Goal: Information Seeking & Learning: Learn about a topic

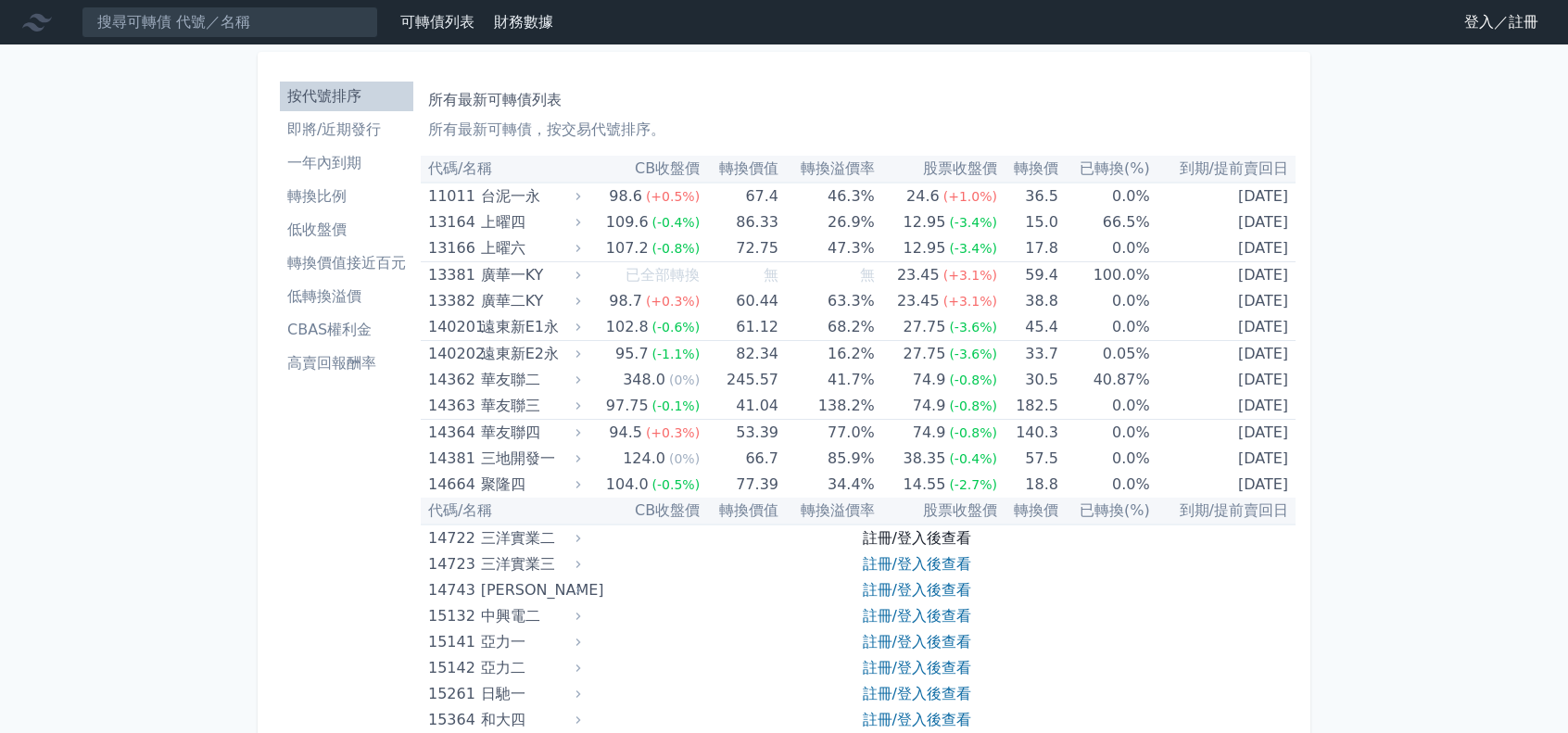
click at [919, 532] on link "註冊/登入後查看" at bounding box center [917, 537] width 108 height 18
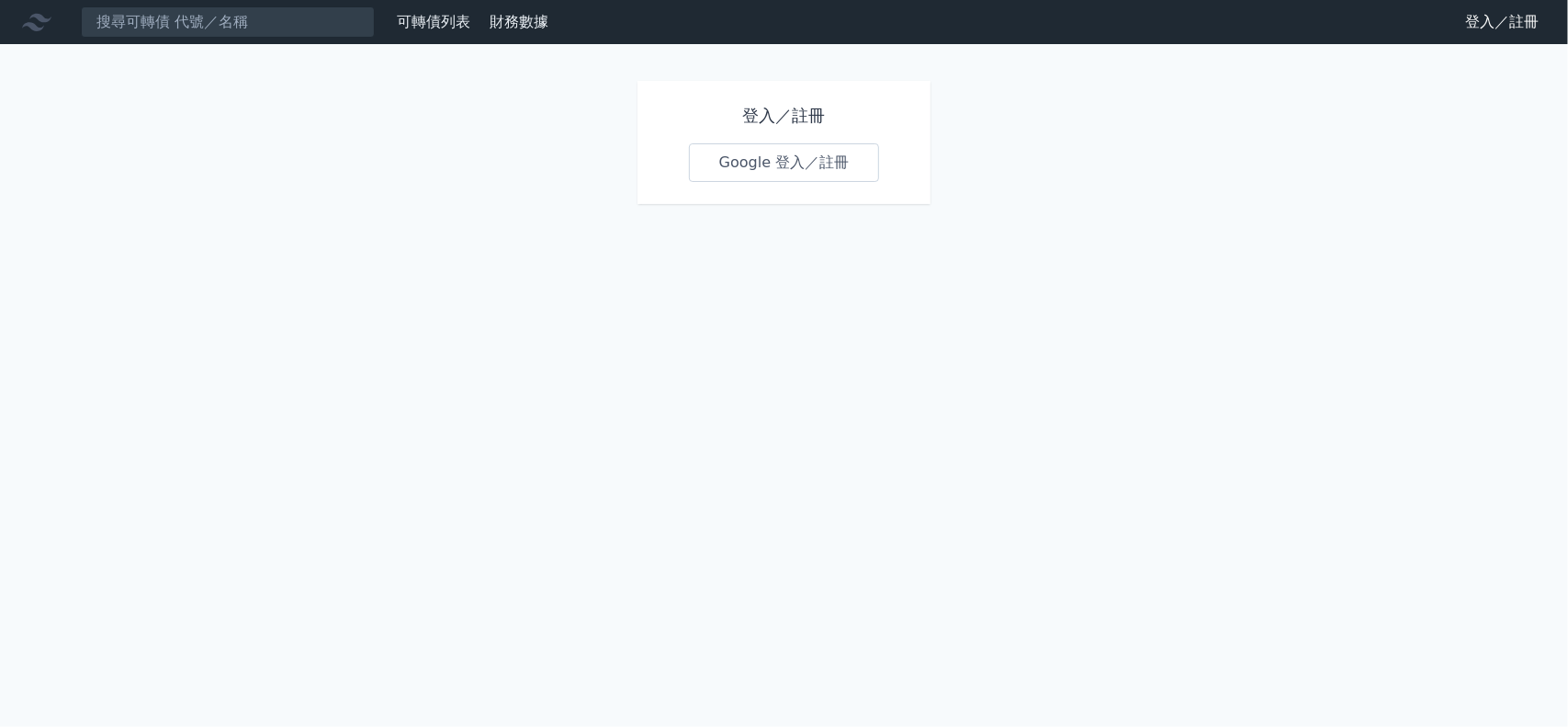
click at [812, 156] on link "Google 登入／註冊" at bounding box center [784, 162] width 191 height 39
click at [801, 161] on link "Google 登入／註冊" at bounding box center [784, 162] width 191 height 39
click at [252, 15] on input at bounding box center [228, 22] width 294 height 31
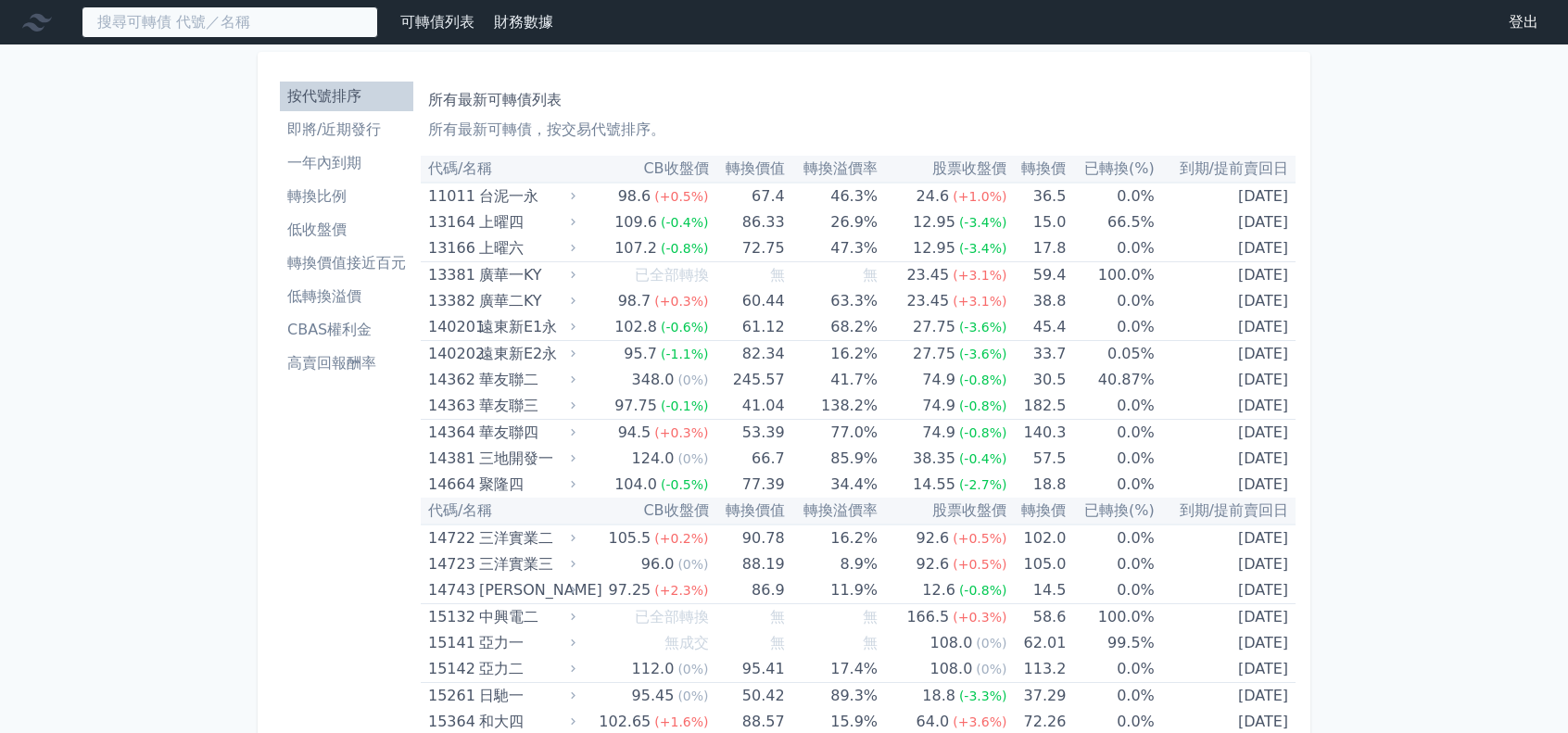
drag, startPoint x: 0, startPoint y: 0, endPoint x: 248, endPoint y: 23, distance: 249.1
click at [254, 18] on input at bounding box center [230, 22] width 297 height 31
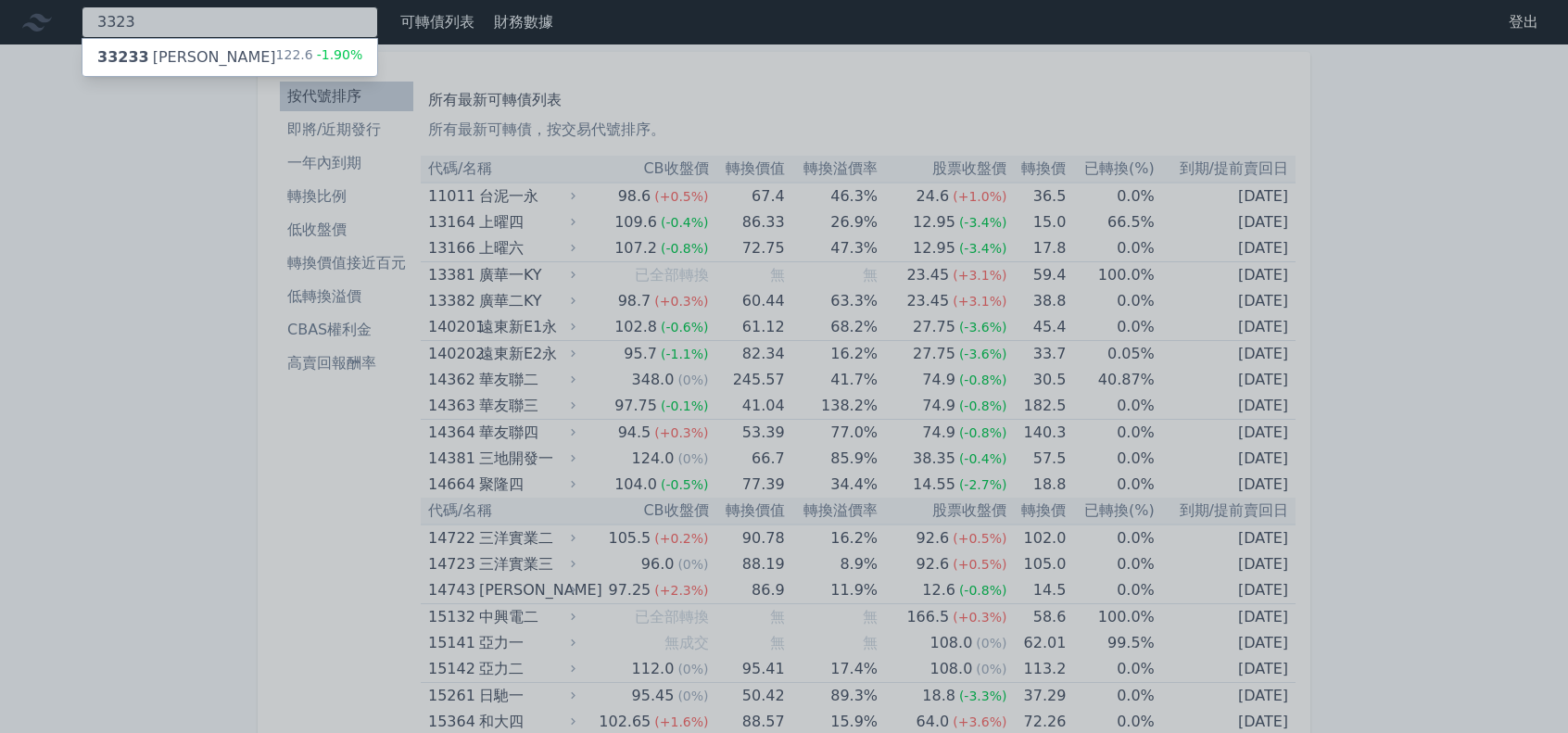
type input "3323"
click at [211, 49] on div "33233 加百裕三 122.6 -1.90%" at bounding box center [230, 57] width 295 height 37
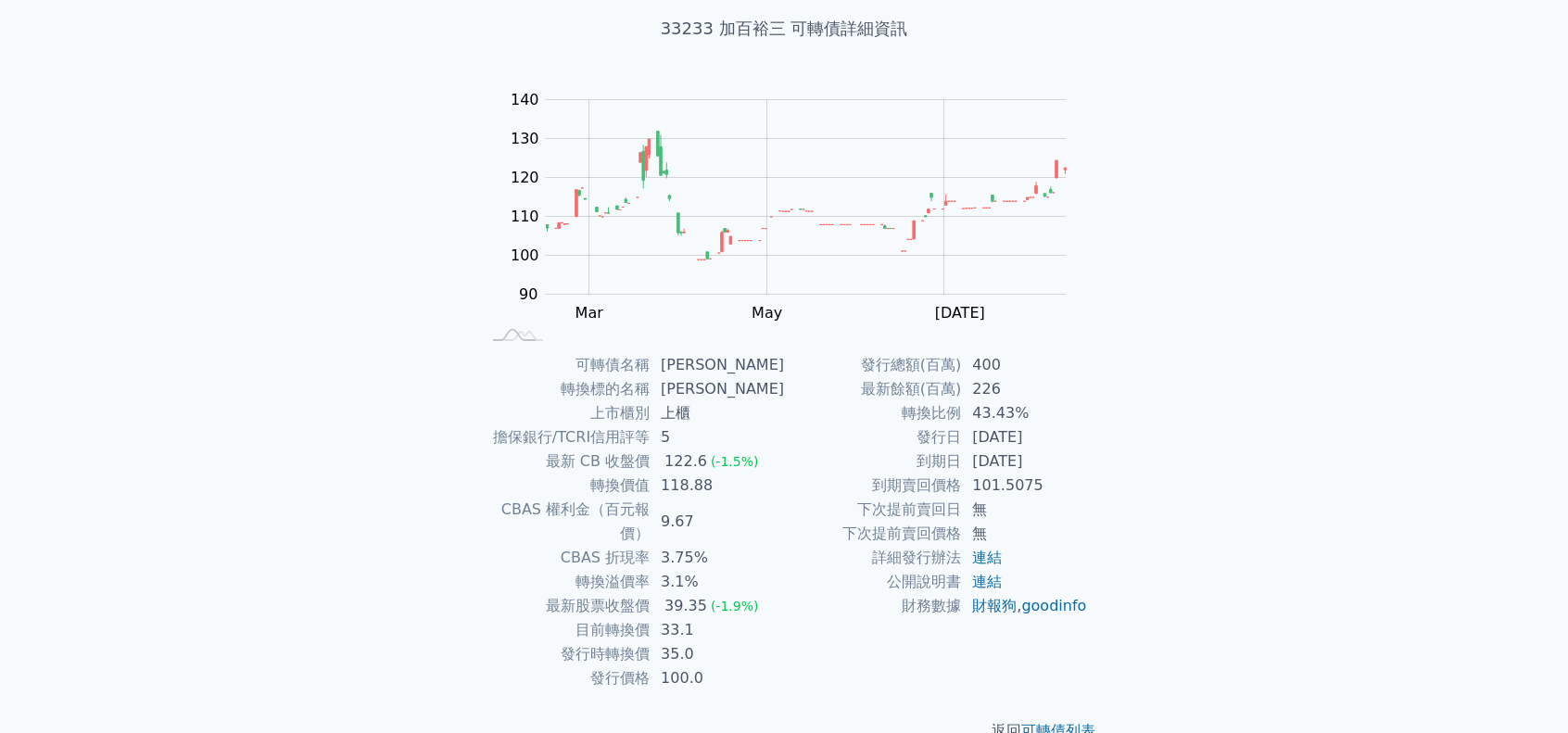
scroll to position [125, 0]
